Goal: Task Accomplishment & Management: Use online tool/utility

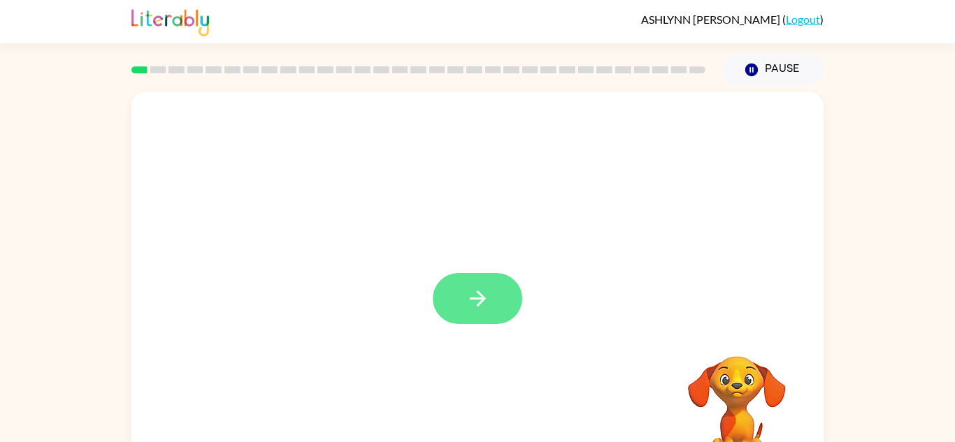
click at [454, 296] on button "button" at bounding box center [477, 298] width 89 height 51
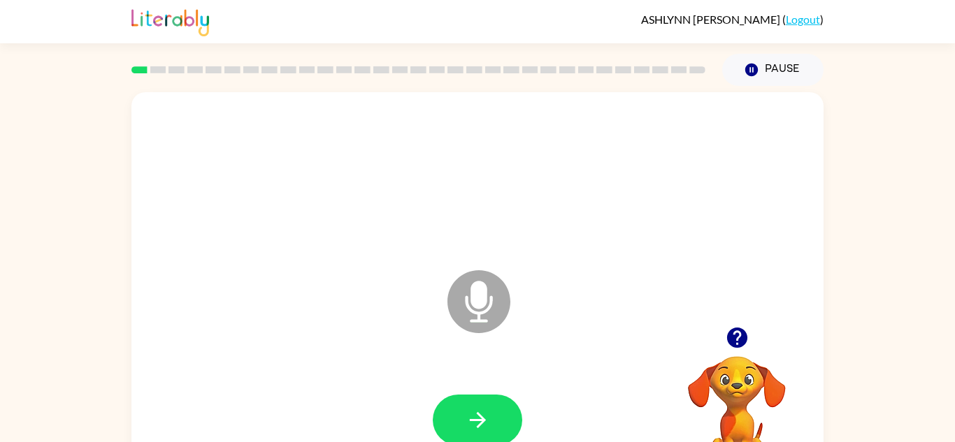
click at [470, 429] on icon "button" at bounding box center [478, 420] width 24 height 24
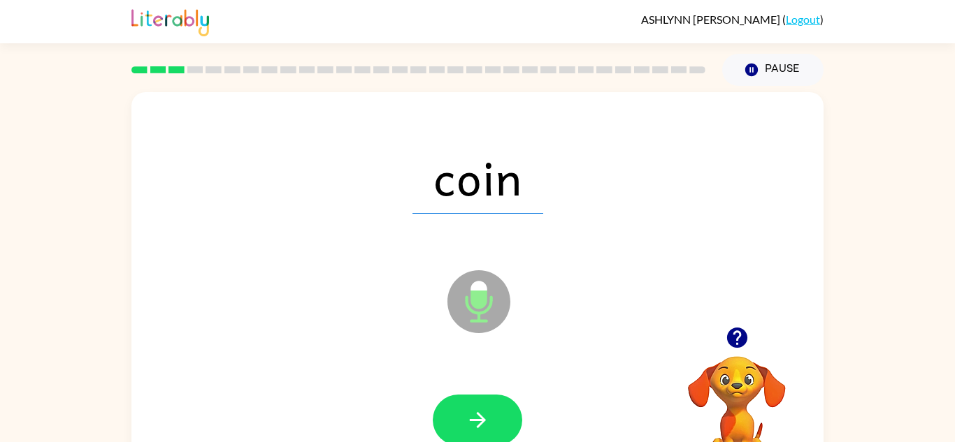
click at [470, 429] on icon "button" at bounding box center [478, 420] width 24 height 24
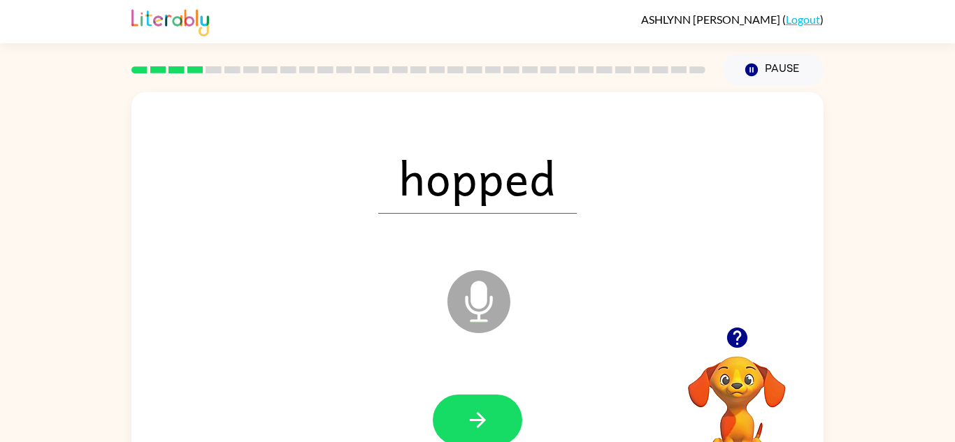
click at [470, 429] on icon "button" at bounding box center [478, 420] width 24 height 24
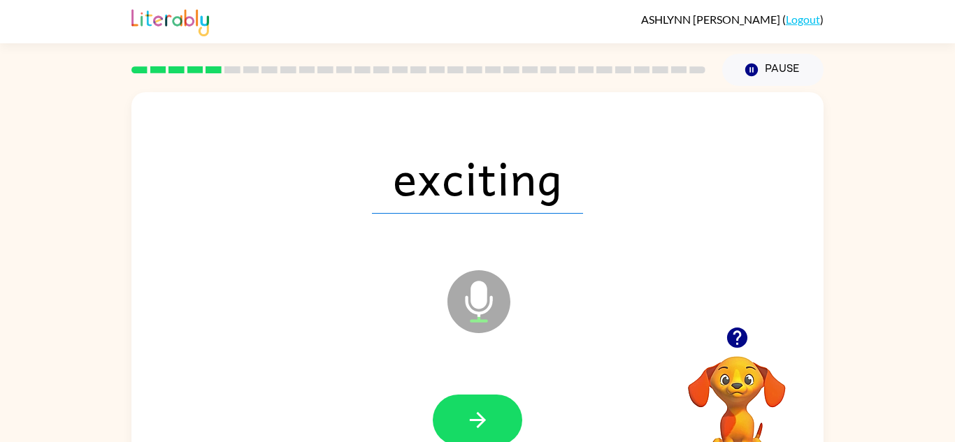
click at [470, 429] on icon "button" at bounding box center [478, 420] width 24 height 24
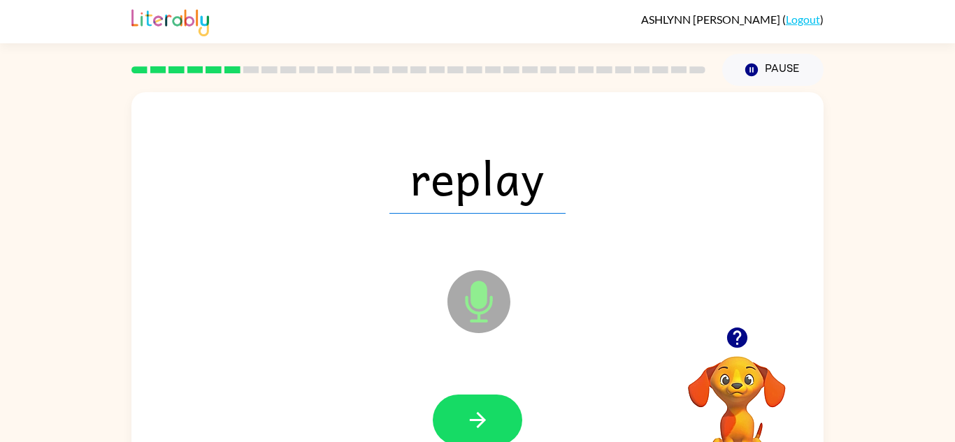
click at [470, 429] on icon "button" at bounding box center [478, 420] width 24 height 24
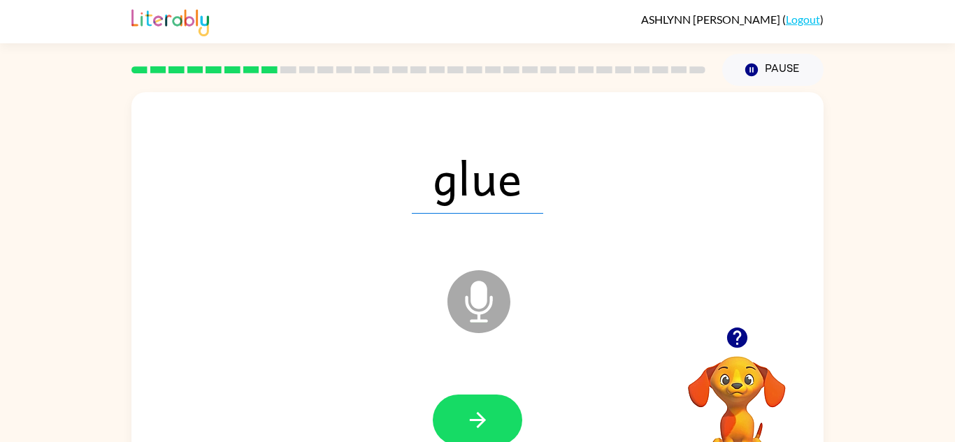
click at [470, 429] on icon "button" at bounding box center [478, 420] width 24 height 24
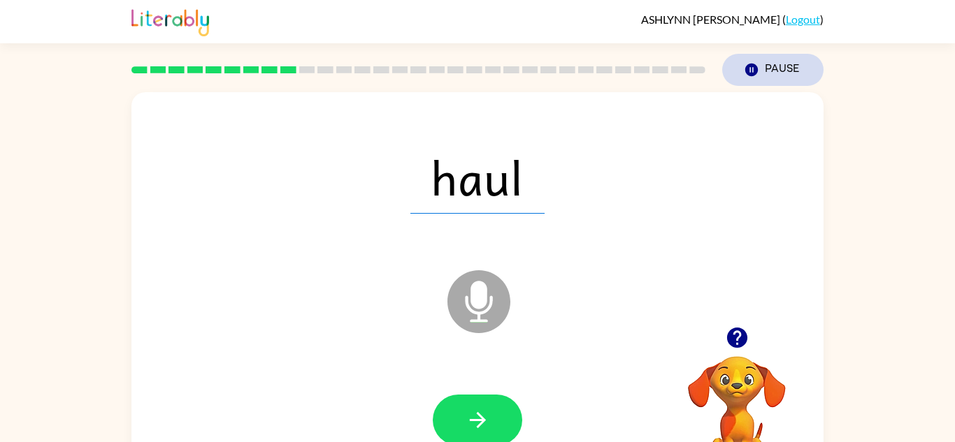
click at [776, 80] on button "Pause Pause" at bounding box center [772, 70] width 101 height 32
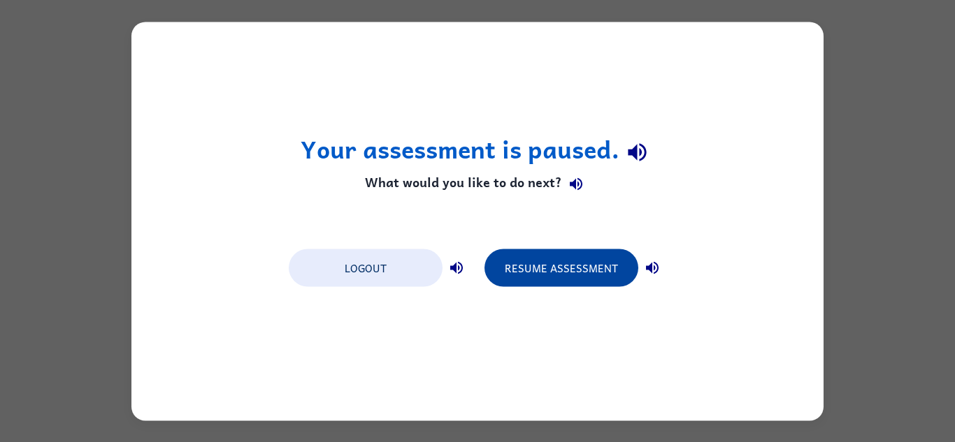
click at [612, 263] on button "Resume Assessment" at bounding box center [561, 268] width 154 height 38
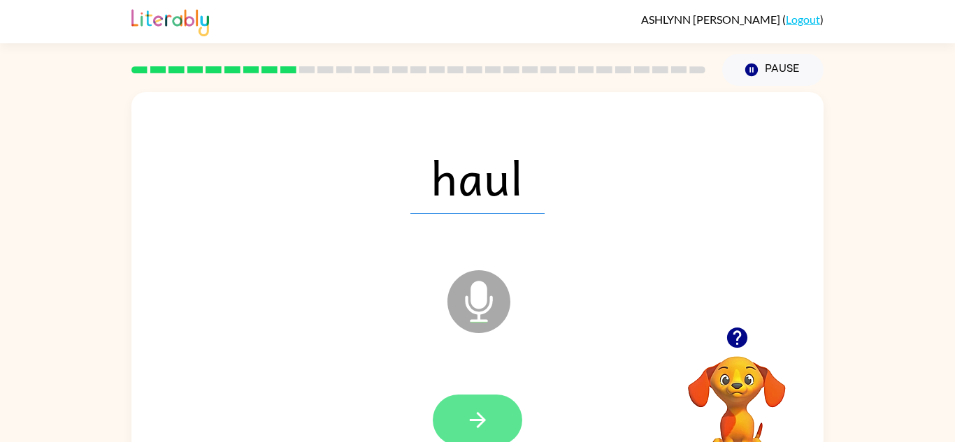
click at [461, 395] on button "button" at bounding box center [477, 420] width 89 height 51
click at [460, 412] on button "button" at bounding box center [477, 420] width 89 height 51
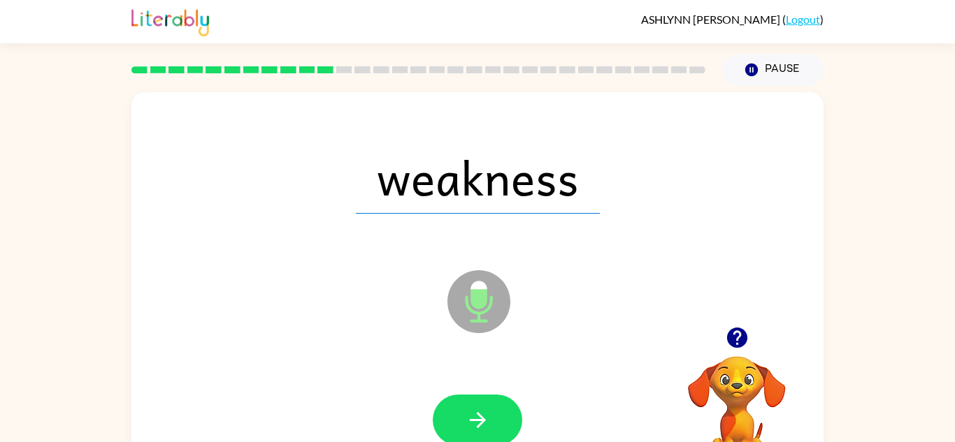
click at [460, 412] on button "button" at bounding box center [477, 420] width 89 height 51
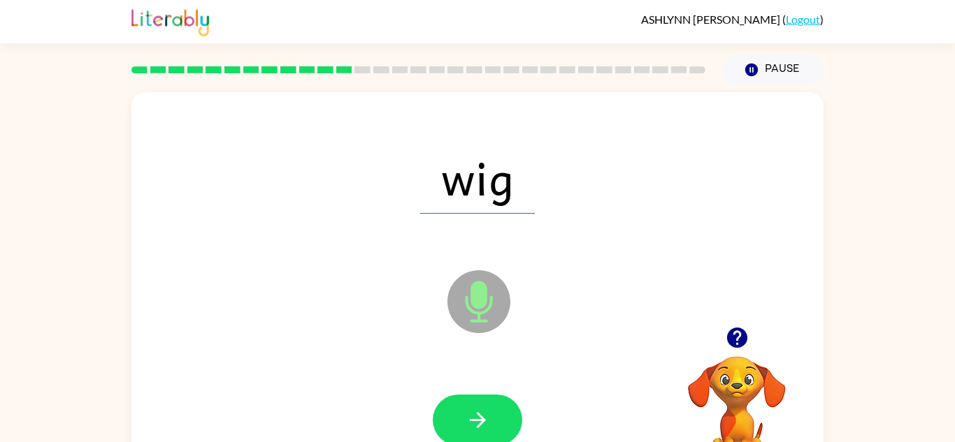
click at [460, 412] on button "button" at bounding box center [477, 420] width 89 height 51
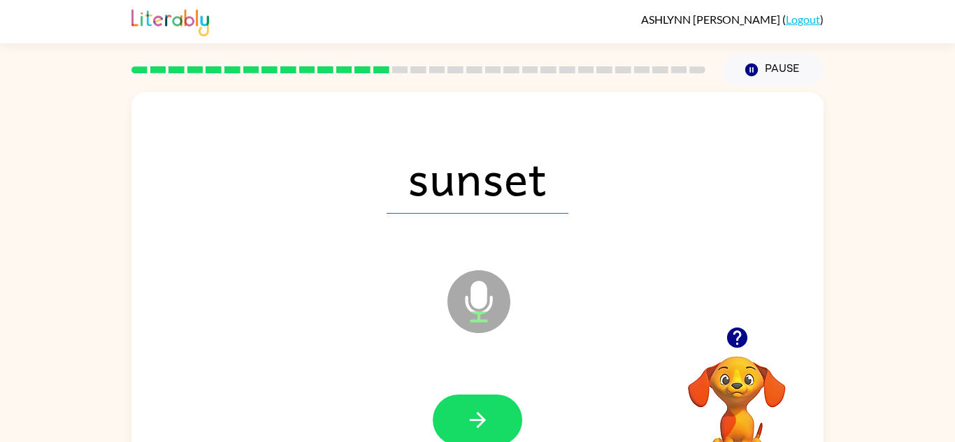
click at [460, 412] on button "button" at bounding box center [477, 420] width 89 height 51
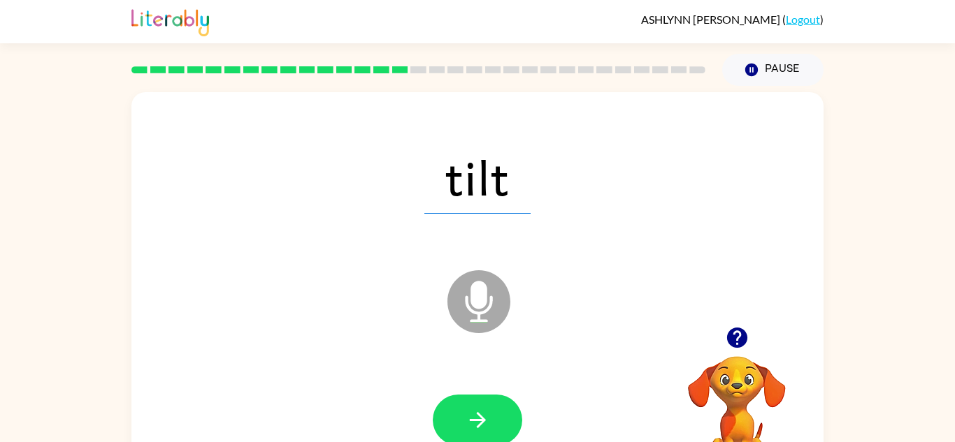
click at [460, 412] on button "button" at bounding box center [477, 420] width 89 height 51
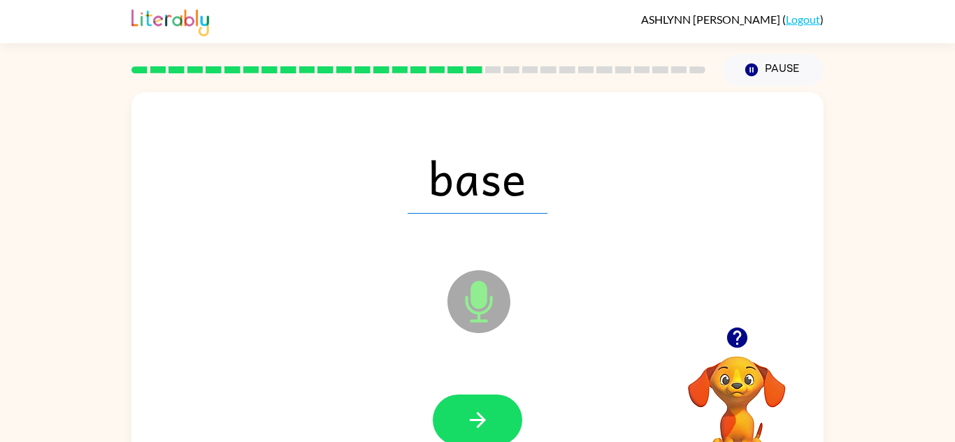
click at [460, 412] on button "button" at bounding box center [477, 420] width 89 height 51
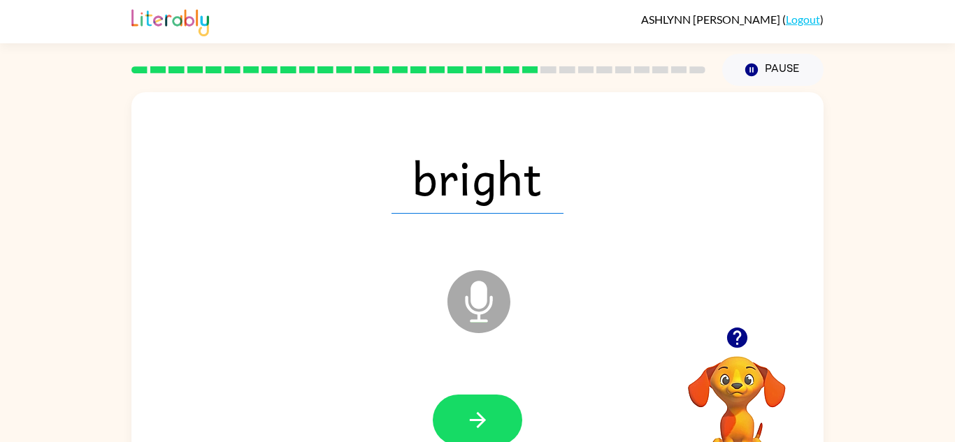
click at [460, 412] on button "button" at bounding box center [477, 420] width 89 height 51
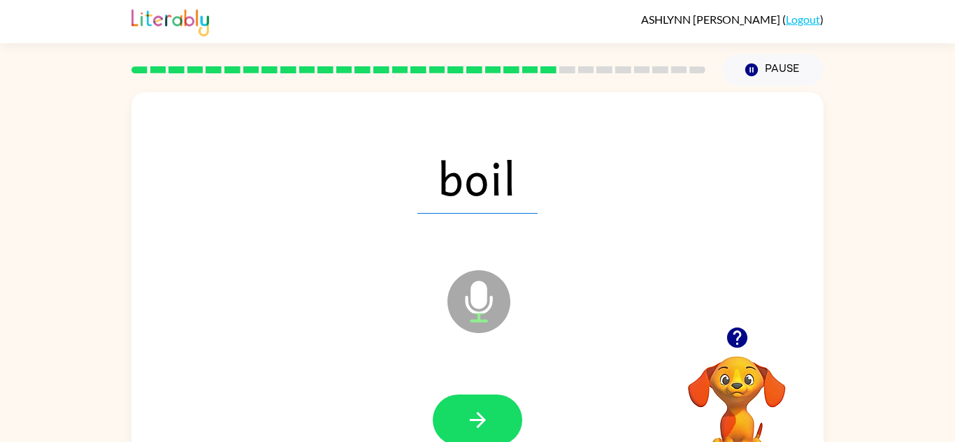
click at [460, 412] on button "button" at bounding box center [477, 420] width 89 height 51
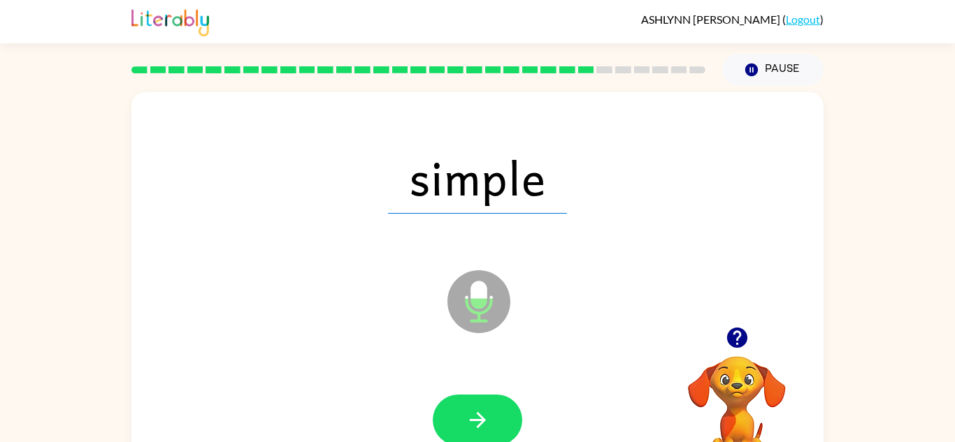
click at [460, 412] on button "button" at bounding box center [477, 420] width 89 height 51
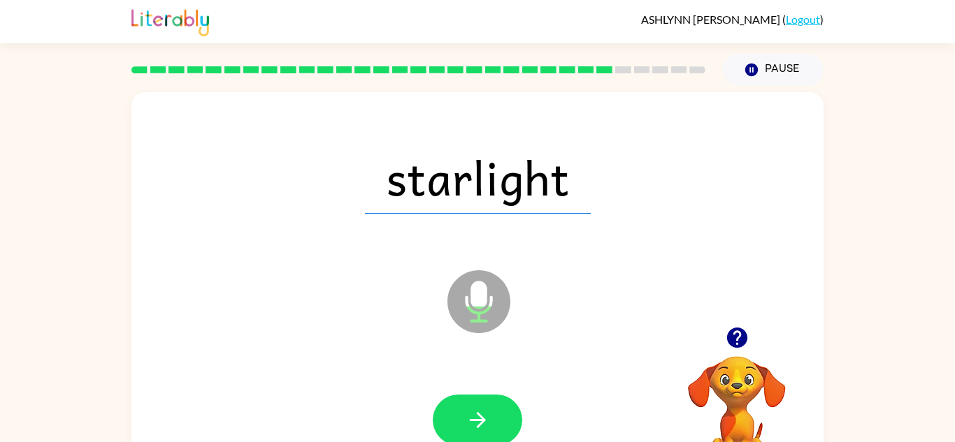
click at [460, 412] on button "button" at bounding box center [477, 420] width 89 height 51
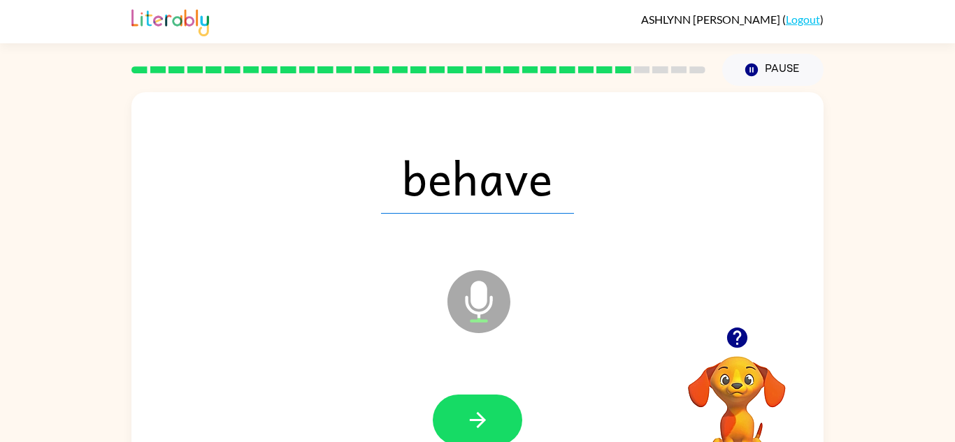
click at [460, 412] on button "button" at bounding box center [477, 420] width 89 height 51
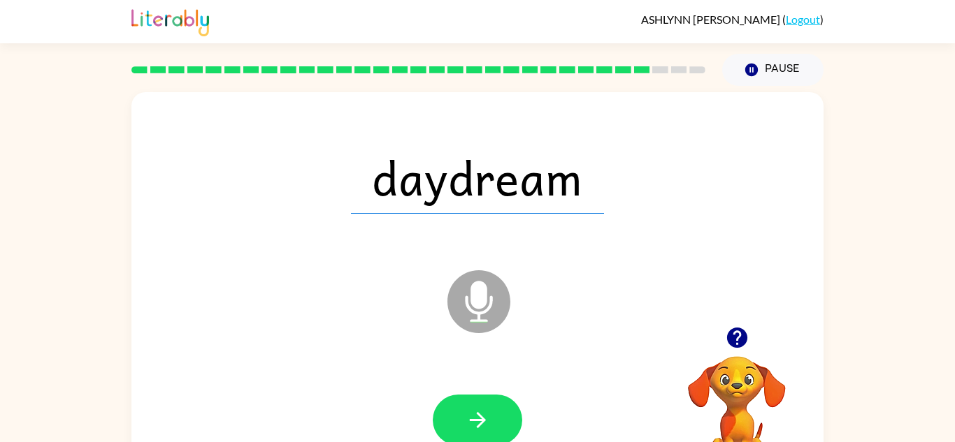
click at [460, 412] on button "button" at bounding box center [477, 420] width 89 height 51
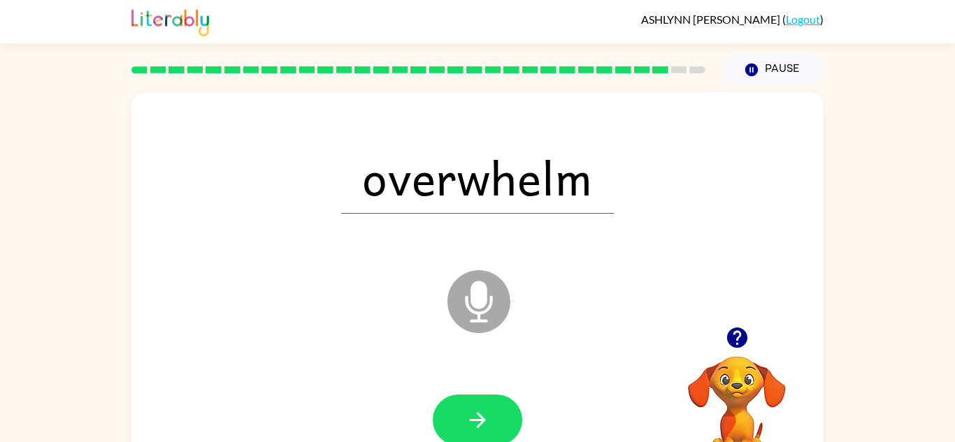
click at [460, 412] on button "button" at bounding box center [477, 420] width 89 height 51
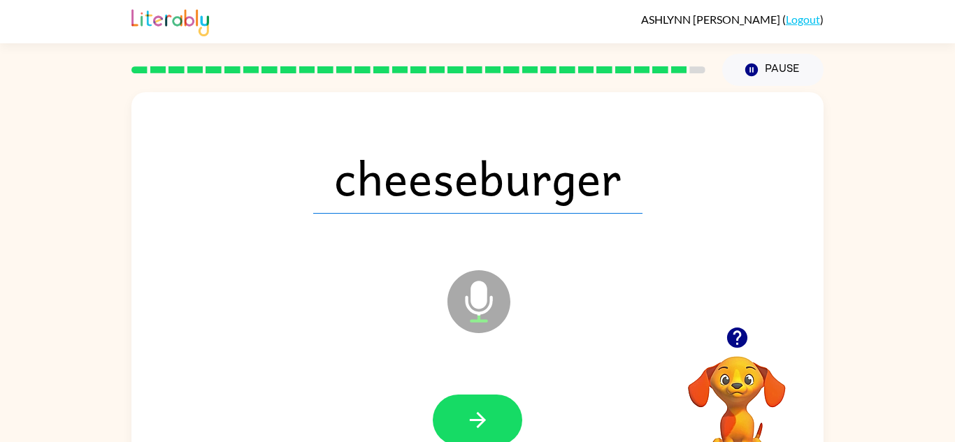
click at [460, 412] on button "button" at bounding box center [477, 420] width 89 height 51
